Goal: Transaction & Acquisition: Book appointment/travel/reservation

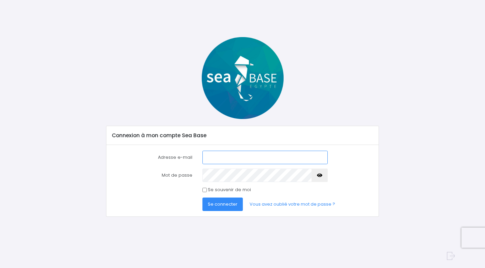
type input "ines.cardenas@rocketmail.com"
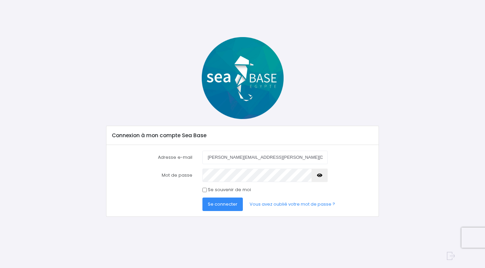
click at [203, 188] on input "Se souvenir de moi" at bounding box center [205, 190] width 4 height 4
checkbox input "true"
click at [222, 205] on span "Se connecter" at bounding box center [223, 204] width 30 height 6
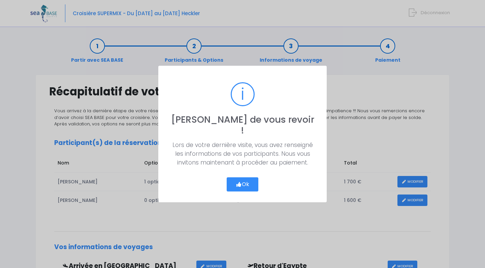
click at [239, 184] on icon "button" at bounding box center [239, 184] width 6 height 0
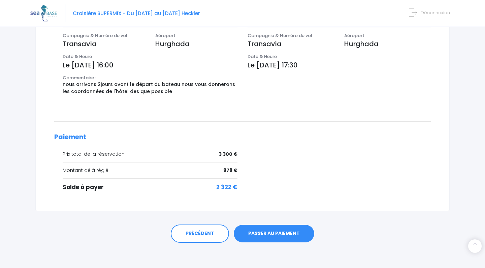
scroll to position [247, 0]
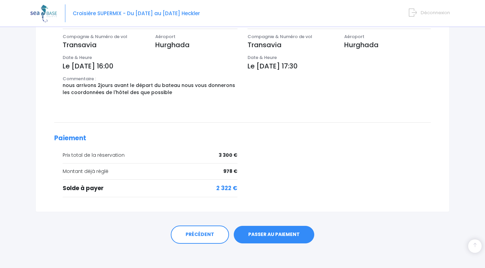
click at [268, 232] on link "PASSER AU PAIEMENT" at bounding box center [274, 235] width 81 height 18
